Goal: Transaction & Acquisition: Obtain resource

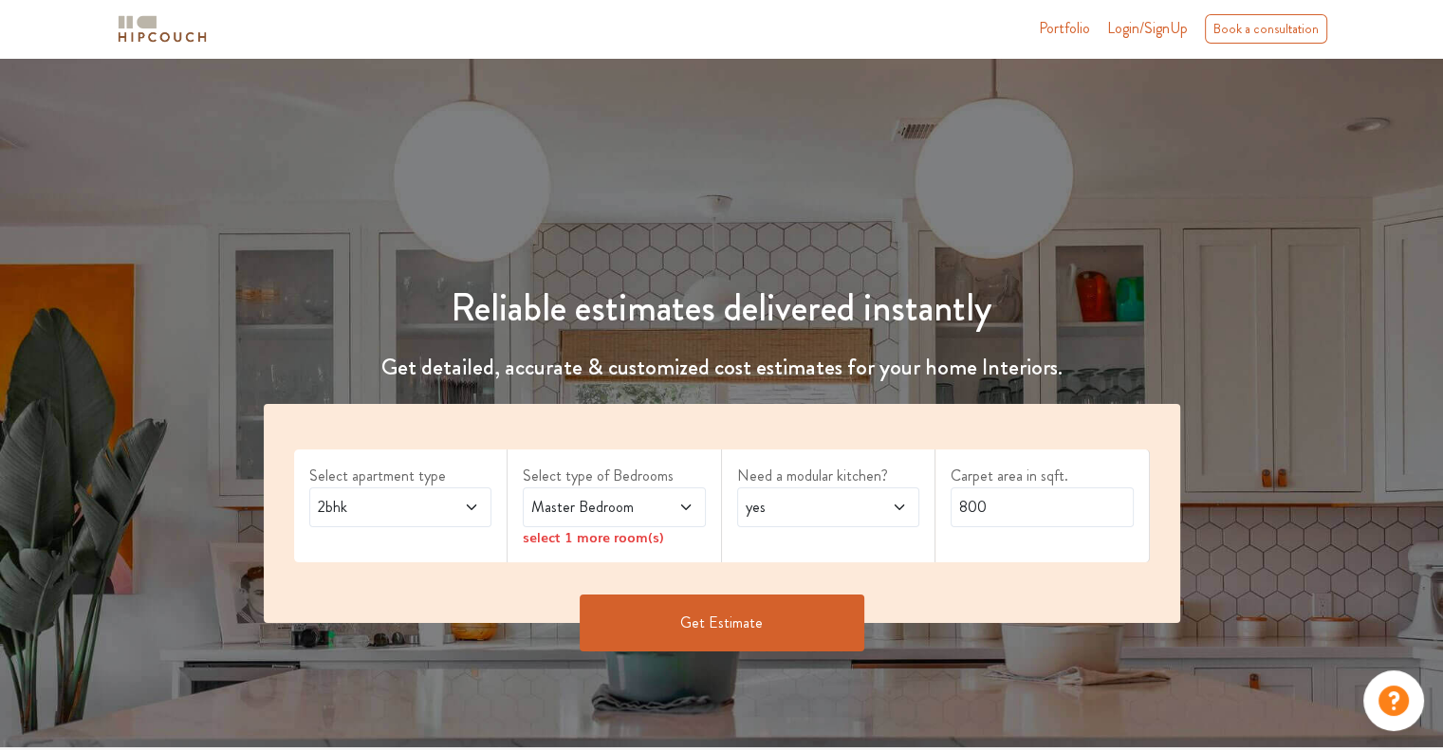
click at [638, 511] on span "Master Bedroom" at bounding box center [589, 507] width 124 height 23
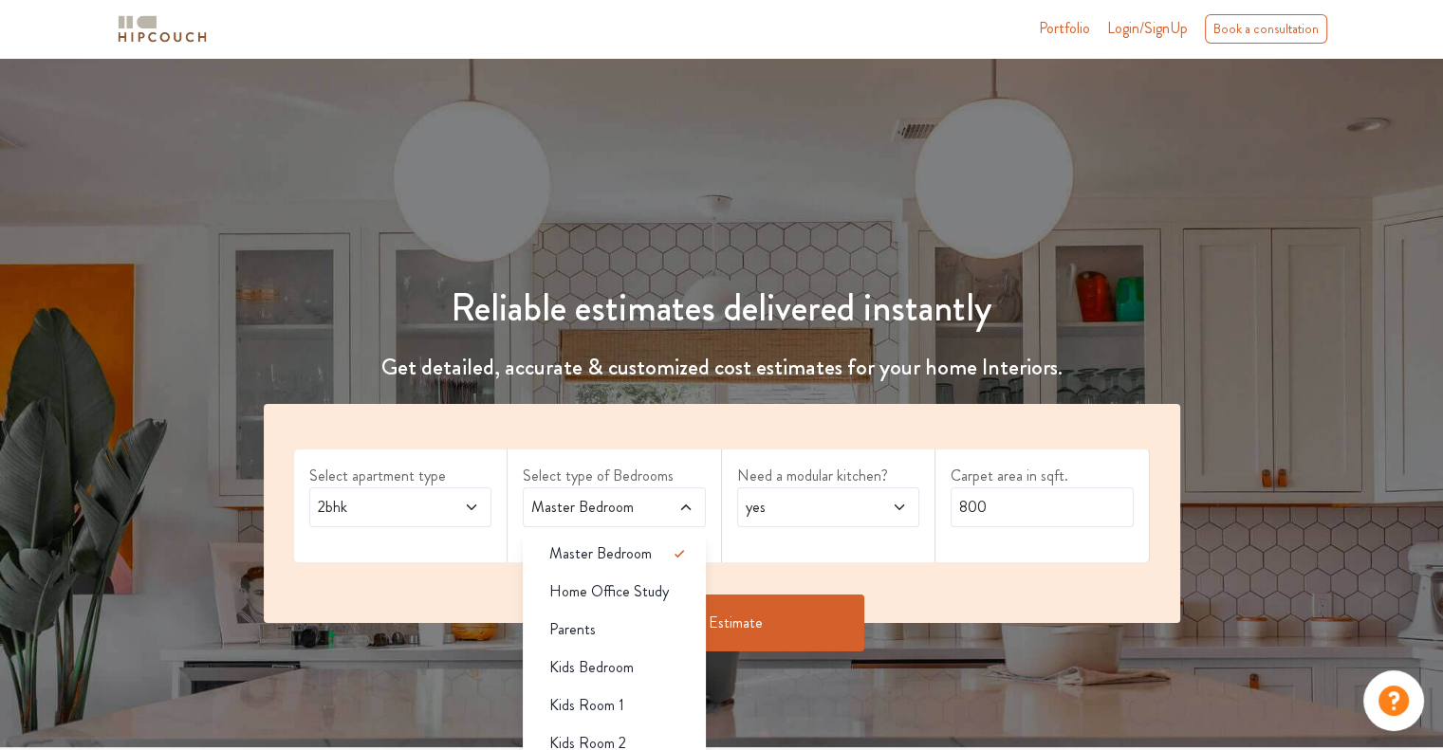
click at [638, 510] on span "Master Bedroom" at bounding box center [589, 507] width 124 height 23
click at [751, 514] on span "yes" at bounding box center [804, 507] width 124 height 23
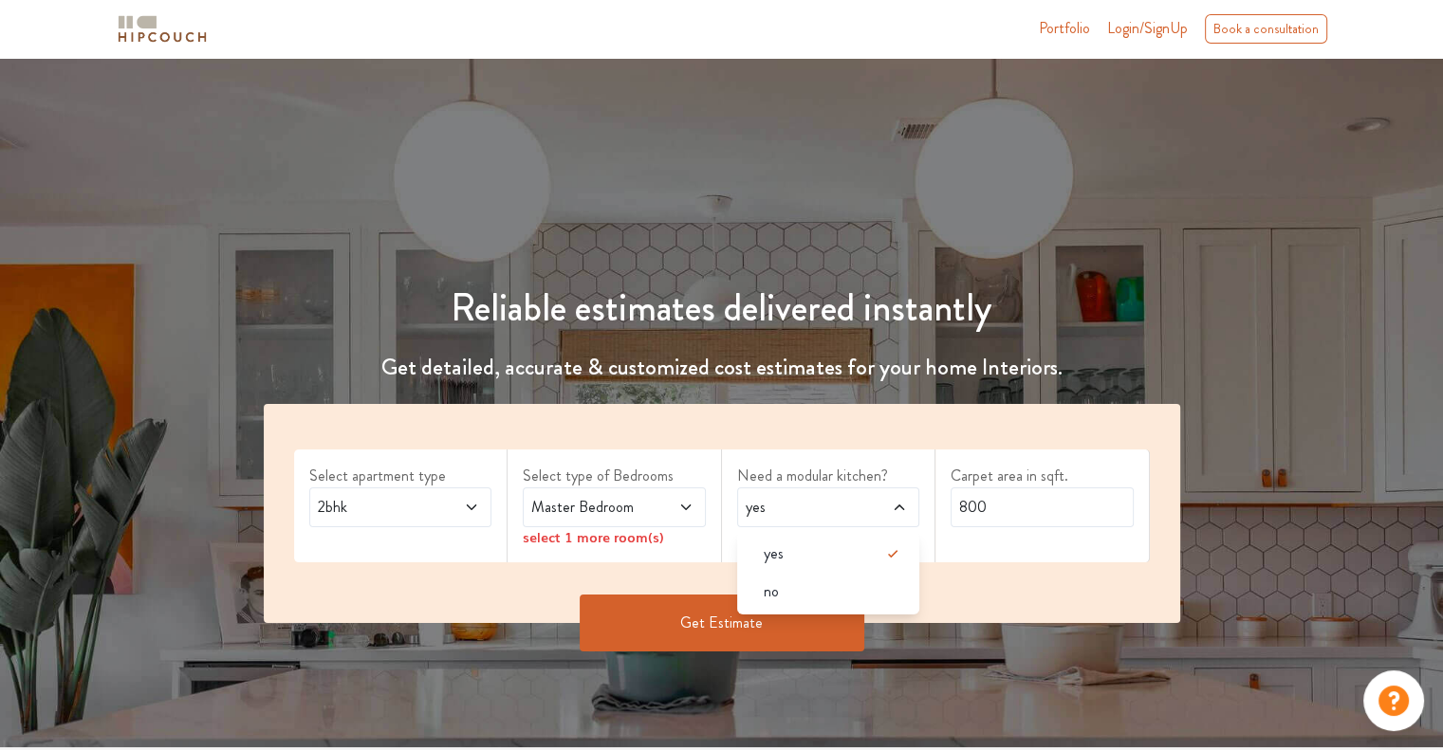
drag, startPoint x: 797, startPoint y: 591, endPoint x: 829, endPoint y: 587, distance: 32.5
click at [797, 593] on div "no" at bounding box center [834, 592] width 172 height 23
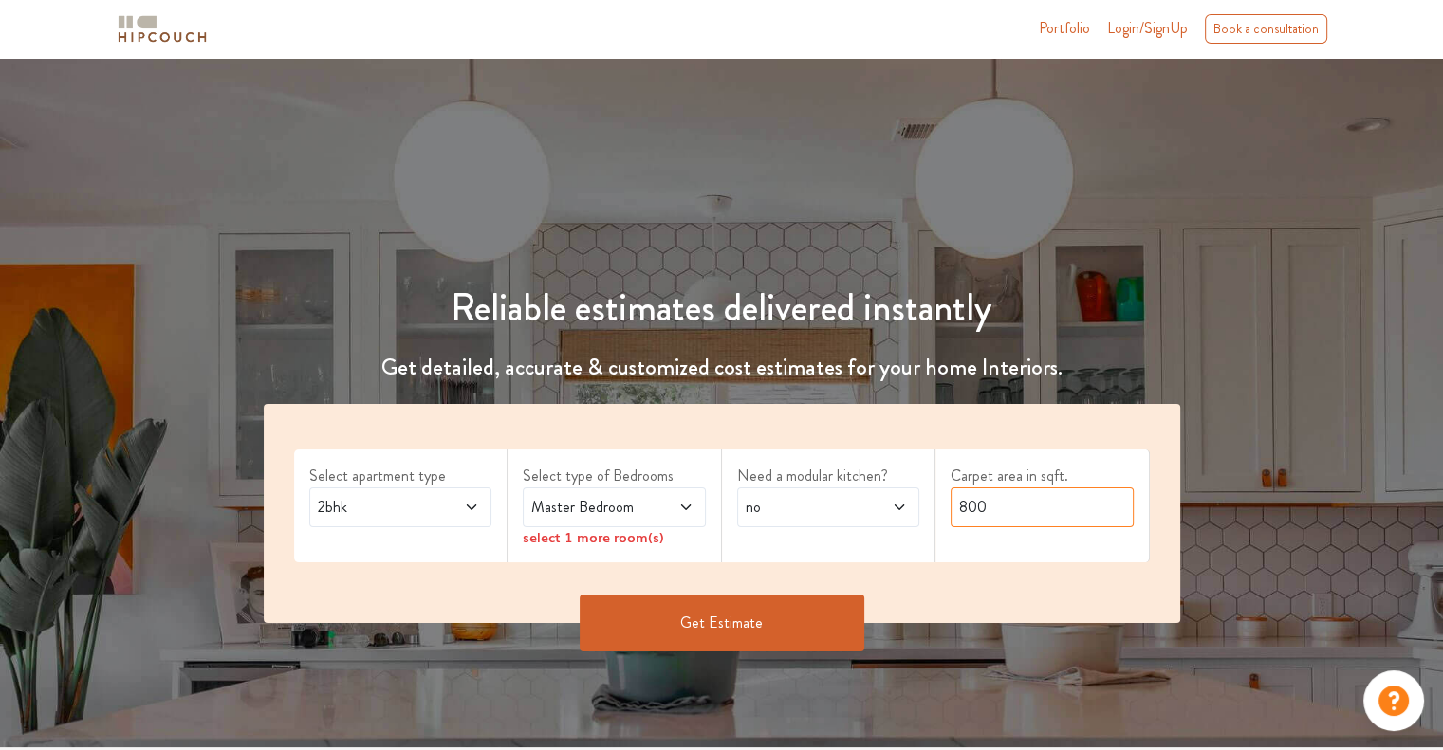
click at [1016, 514] on input "800" at bounding box center [1042, 508] width 183 height 40
click at [810, 636] on button "Get Estimate" at bounding box center [722, 623] width 285 height 57
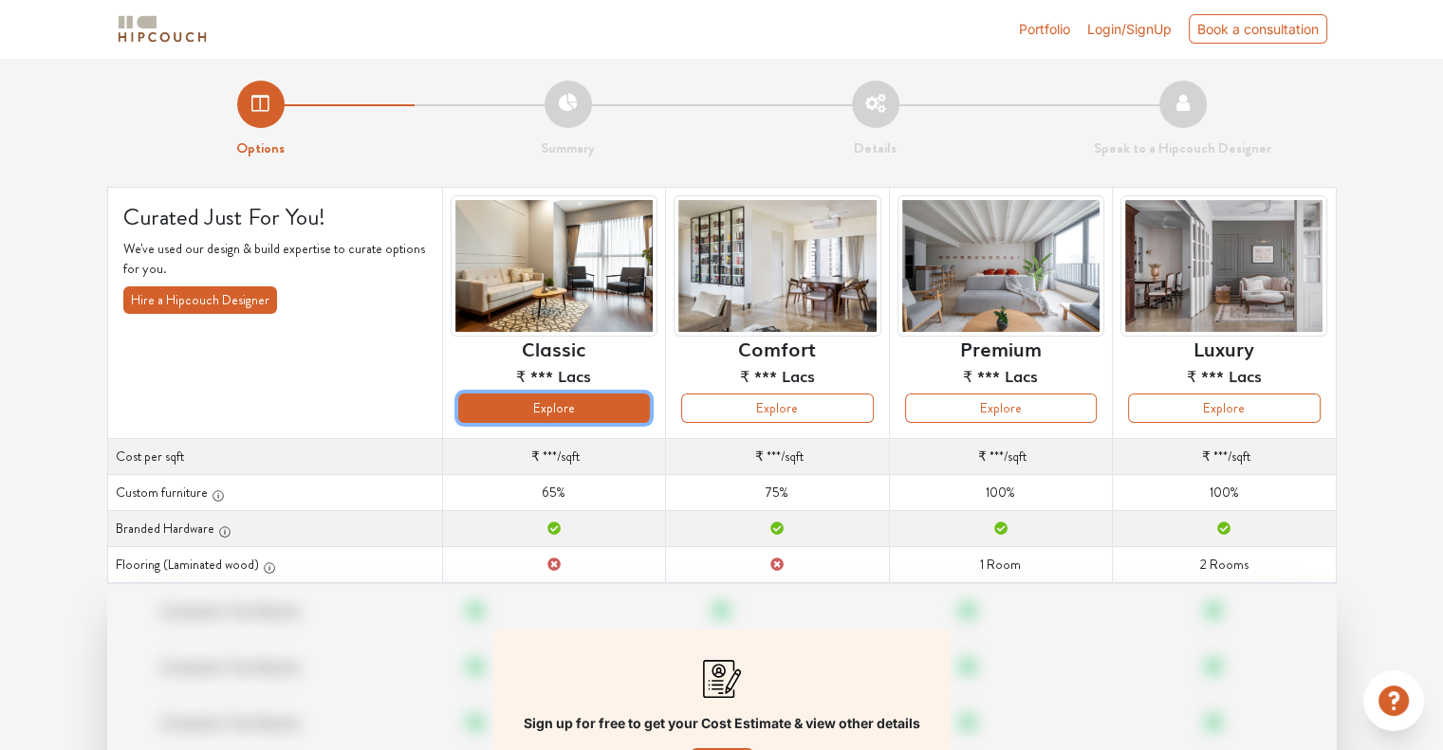
click at [565, 416] on button "Explore" at bounding box center [554, 408] width 192 height 29
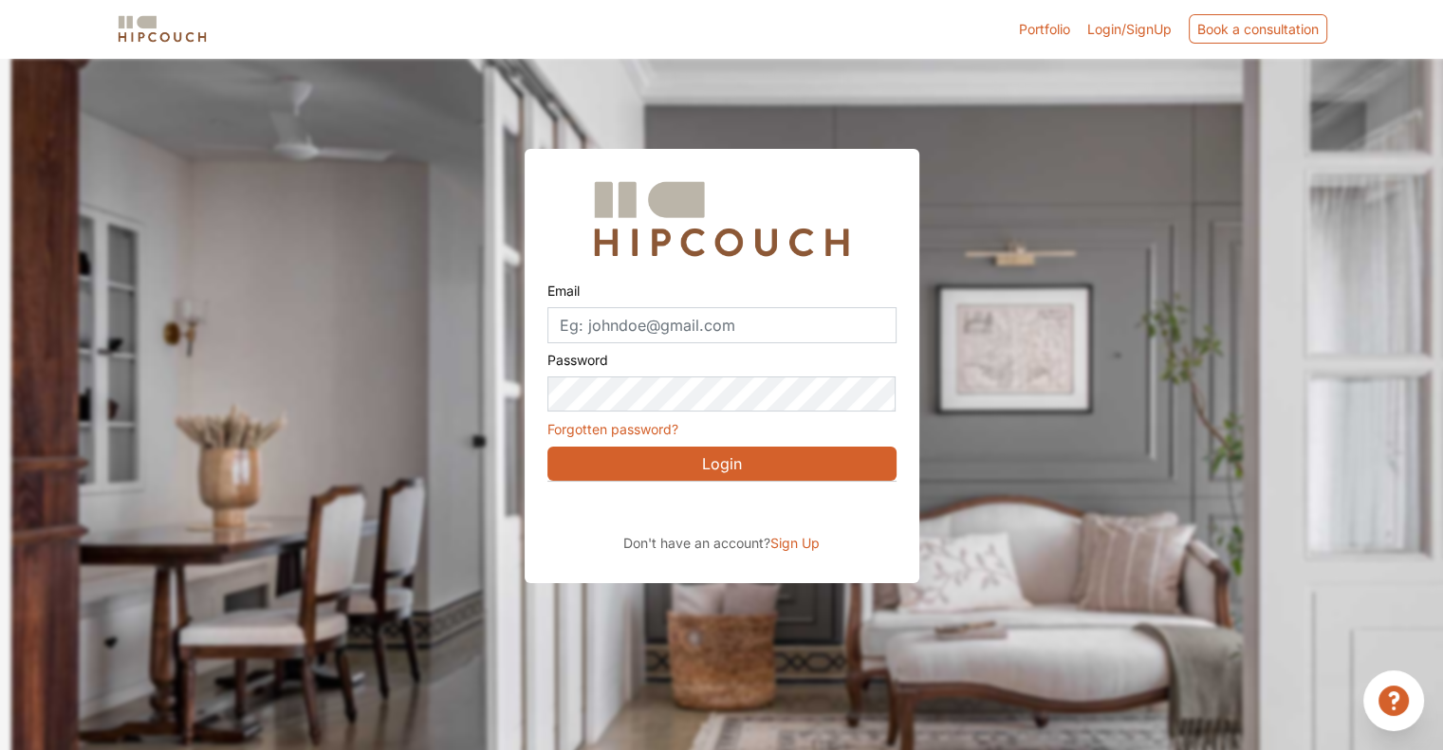
click at [247, 266] on div at bounding box center [732, 433] width 1443 height 750
